Goal: Information Seeking & Learning: Learn about a topic

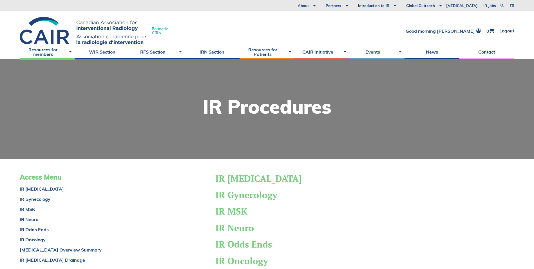
drag, startPoint x: 507, startPoint y: 83, endPoint x: 512, endPoint y: 74, distance: 10.0
click at [508, 83] on div at bounding box center [267, 109] width 534 height 100
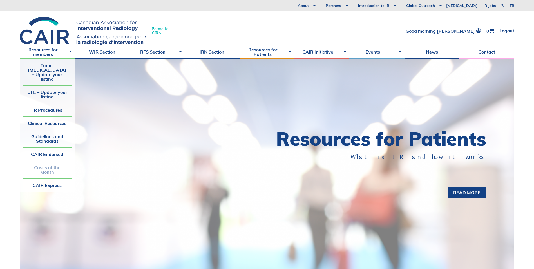
click at [41, 161] on link "Cases of the Month" at bounding box center [47, 169] width 49 height 17
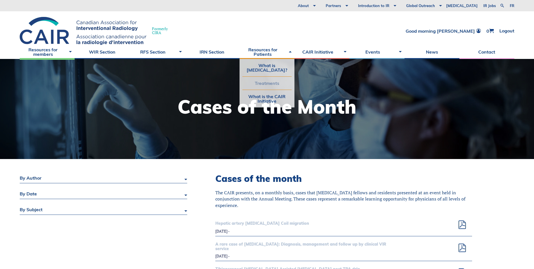
click at [267, 87] on link "Treatments" at bounding box center [267, 83] width 49 height 13
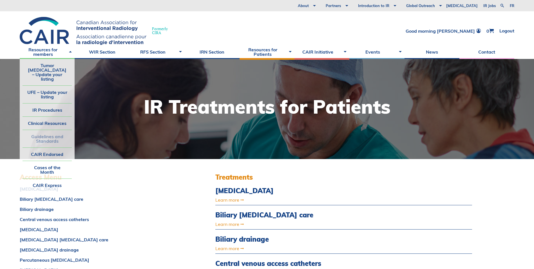
click at [50, 130] on link "Guidelines and Standards" at bounding box center [47, 138] width 49 height 17
click at [50, 131] on link "Guidelines and Standards" at bounding box center [47, 138] width 49 height 17
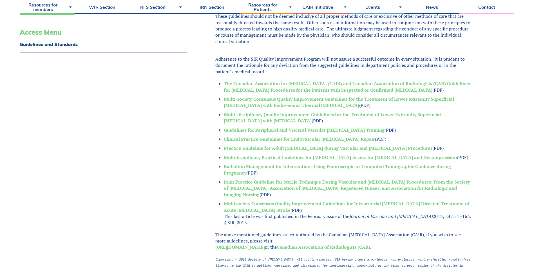
scroll to position [197, 0]
